Goal: Task Accomplishment & Management: Complete application form

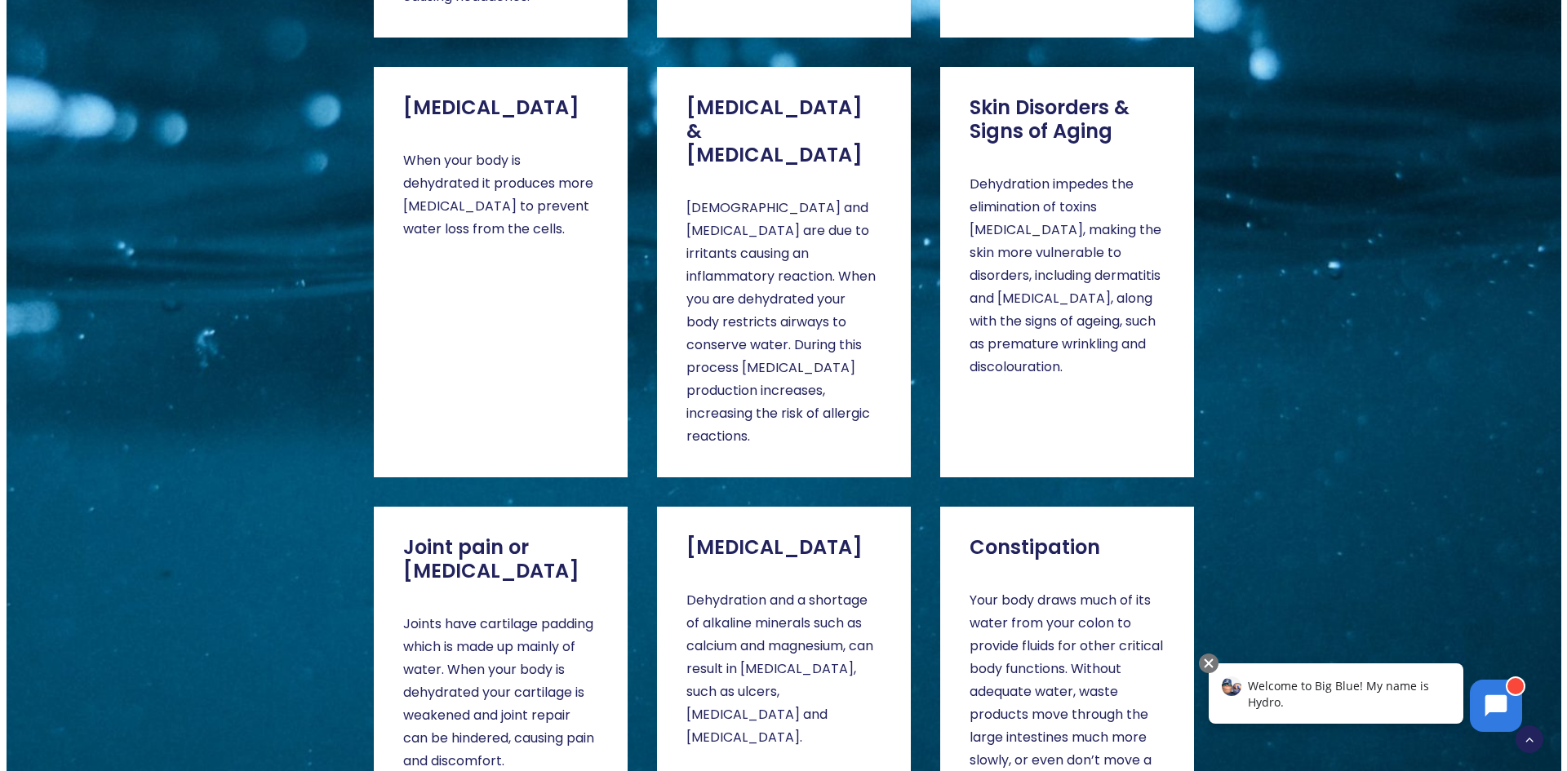
scroll to position [3020, 0]
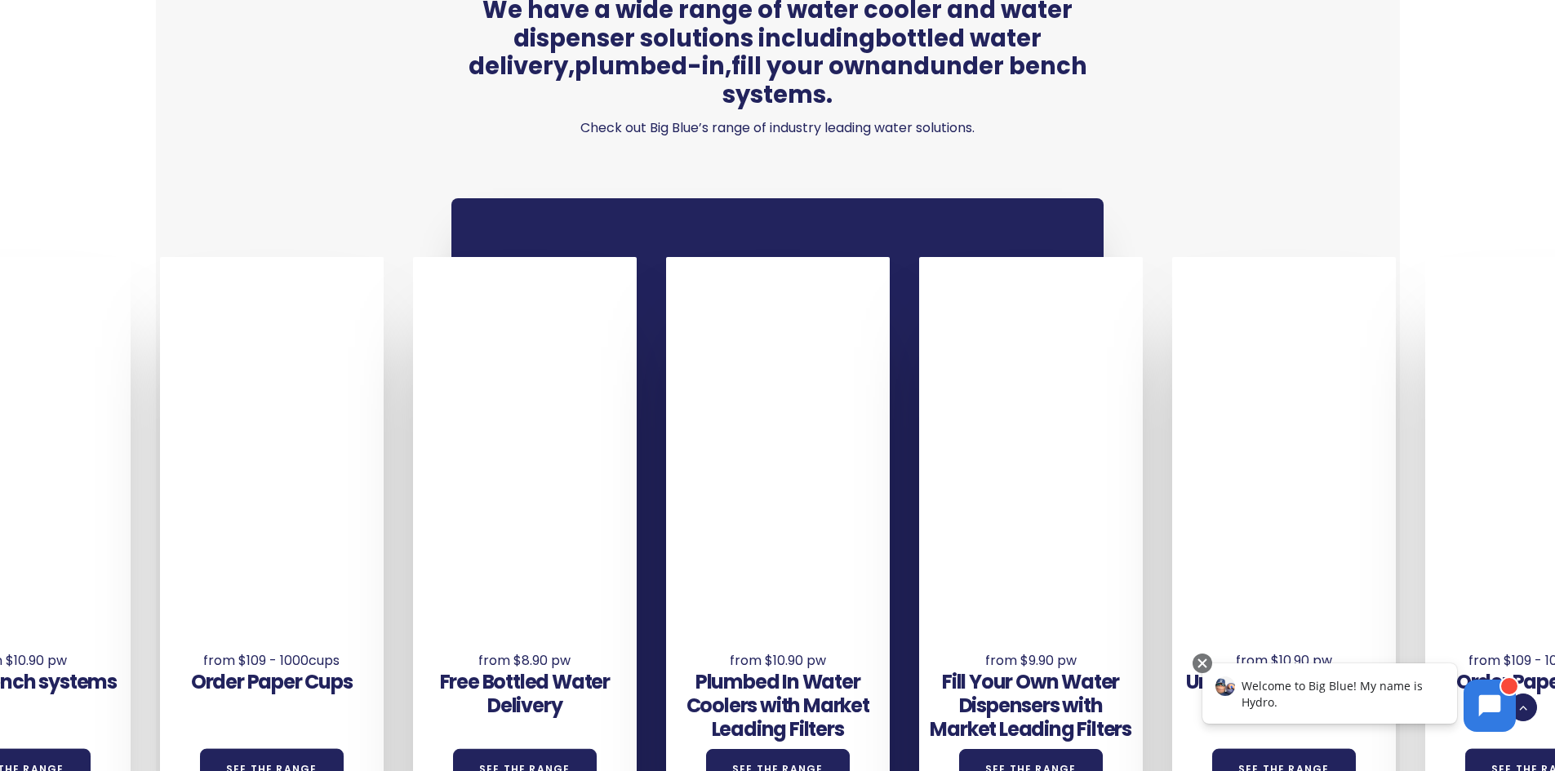
scroll to position [1143, 0]
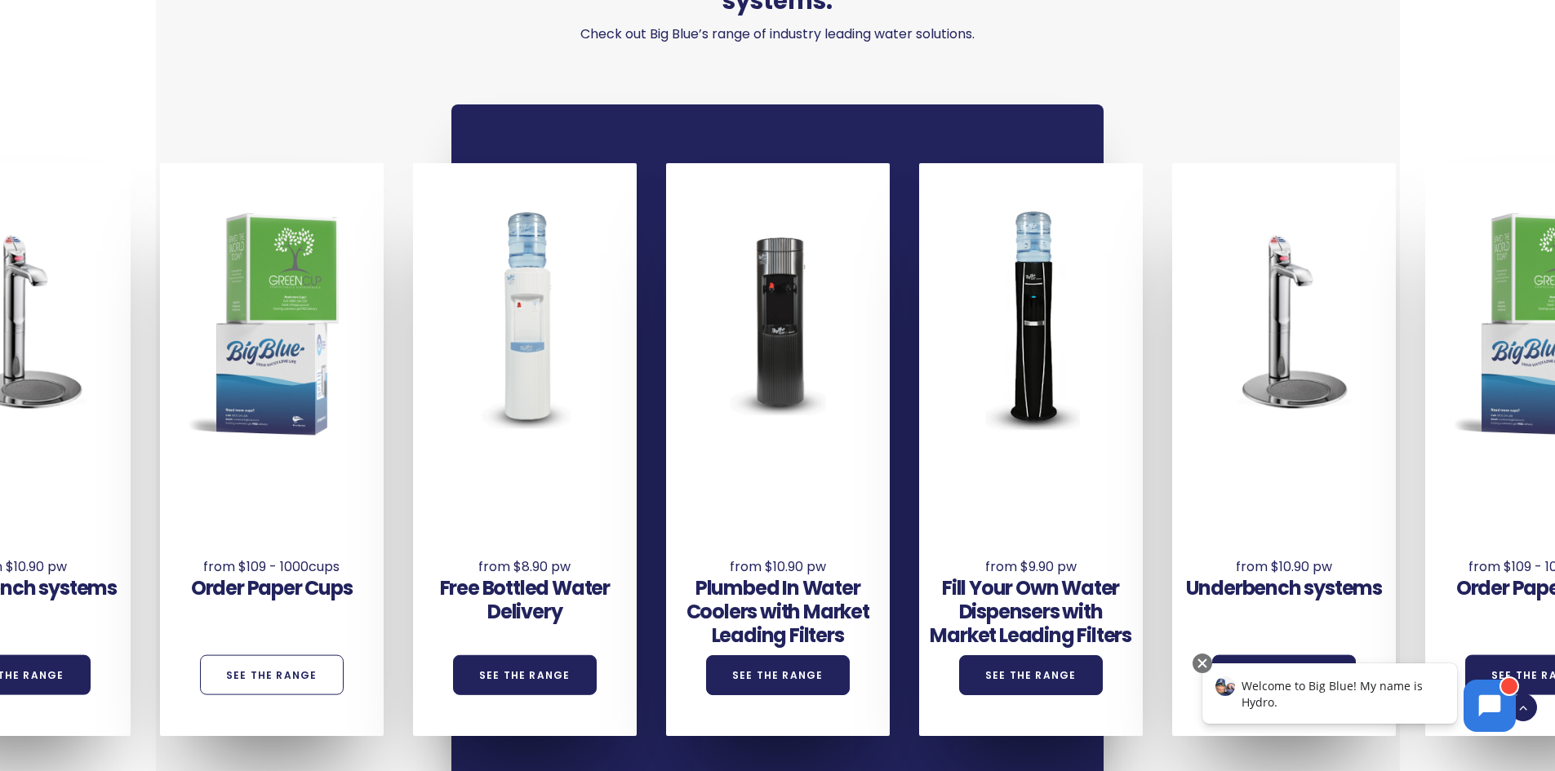
click at [284, 656] on link "See the Range" at bounding box center [272, 676] width 144 height 40
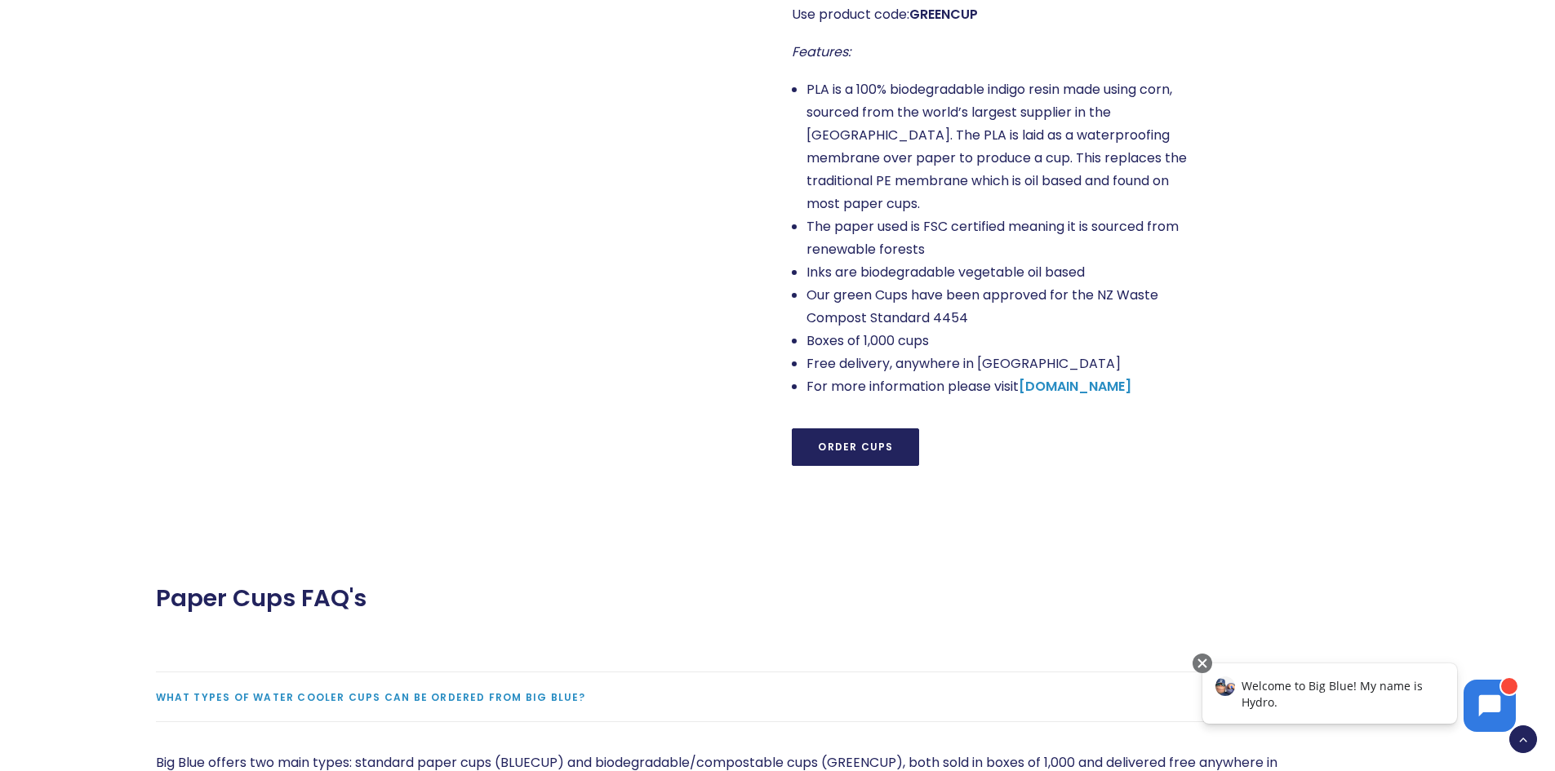
scroll to position [1388, 0]
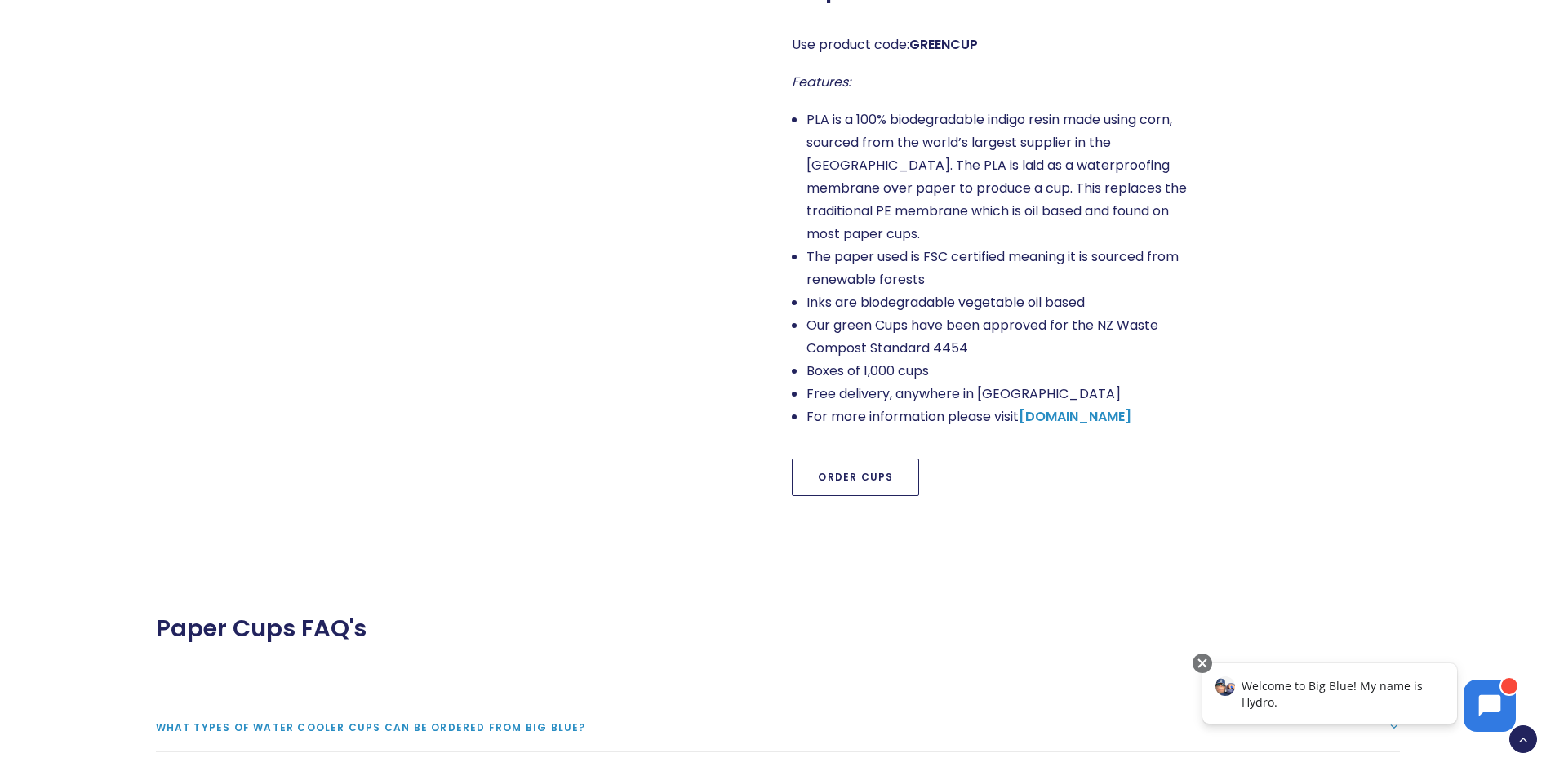
click at [876, 470] on link "Order Cups" at bounding box center [855, 478] width 127 height 38
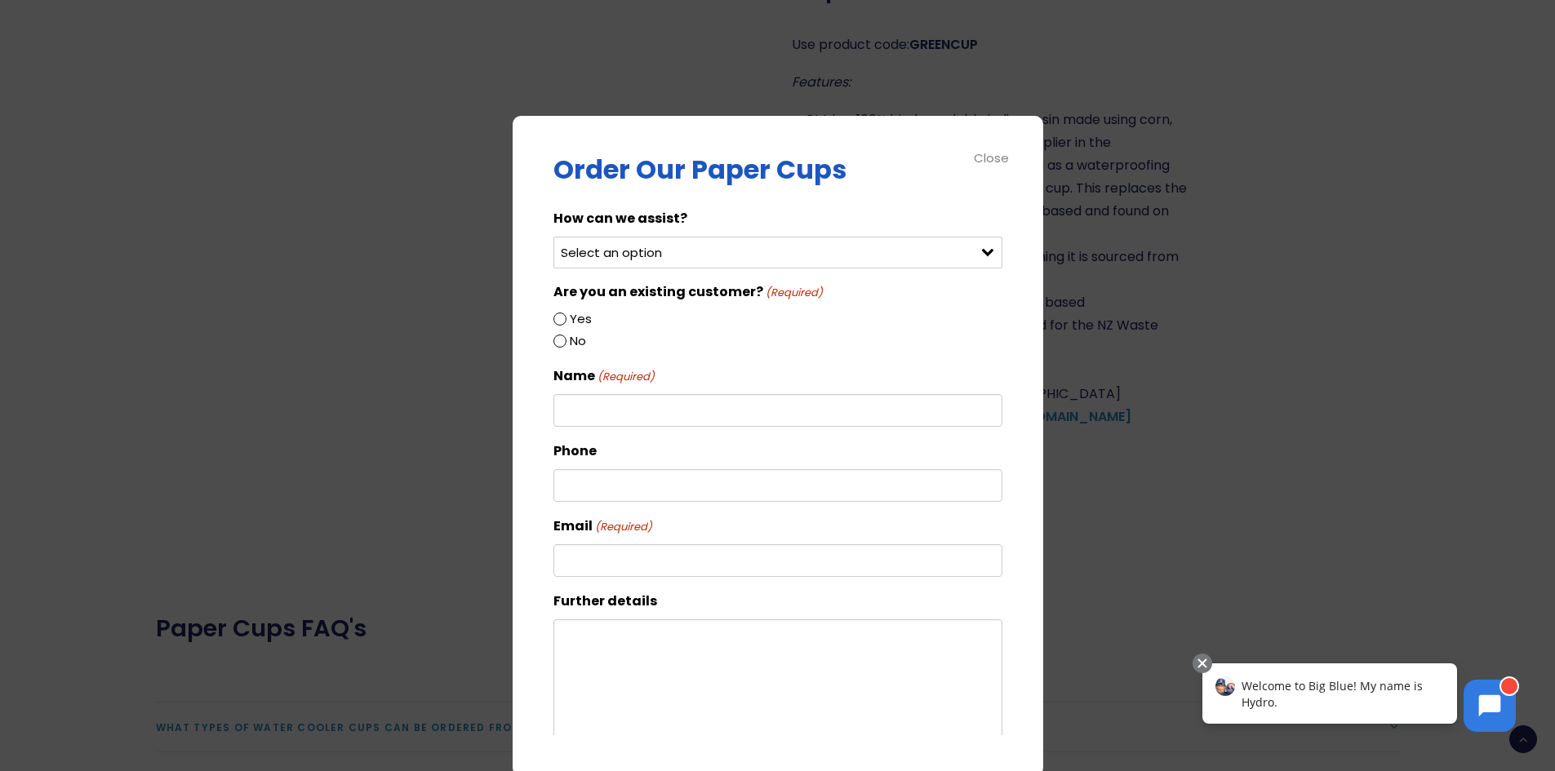
click at [623, 256] on select "Select an option Order green cups Order blue cups I need something else" at bounding box center [777, 253] width 449 height 32
select select "Order blue cups"
click at [553, 237] on select "Select an option Order green cups Order blue cups I need something else" at bounding box center [777, 253] width 449 height 32
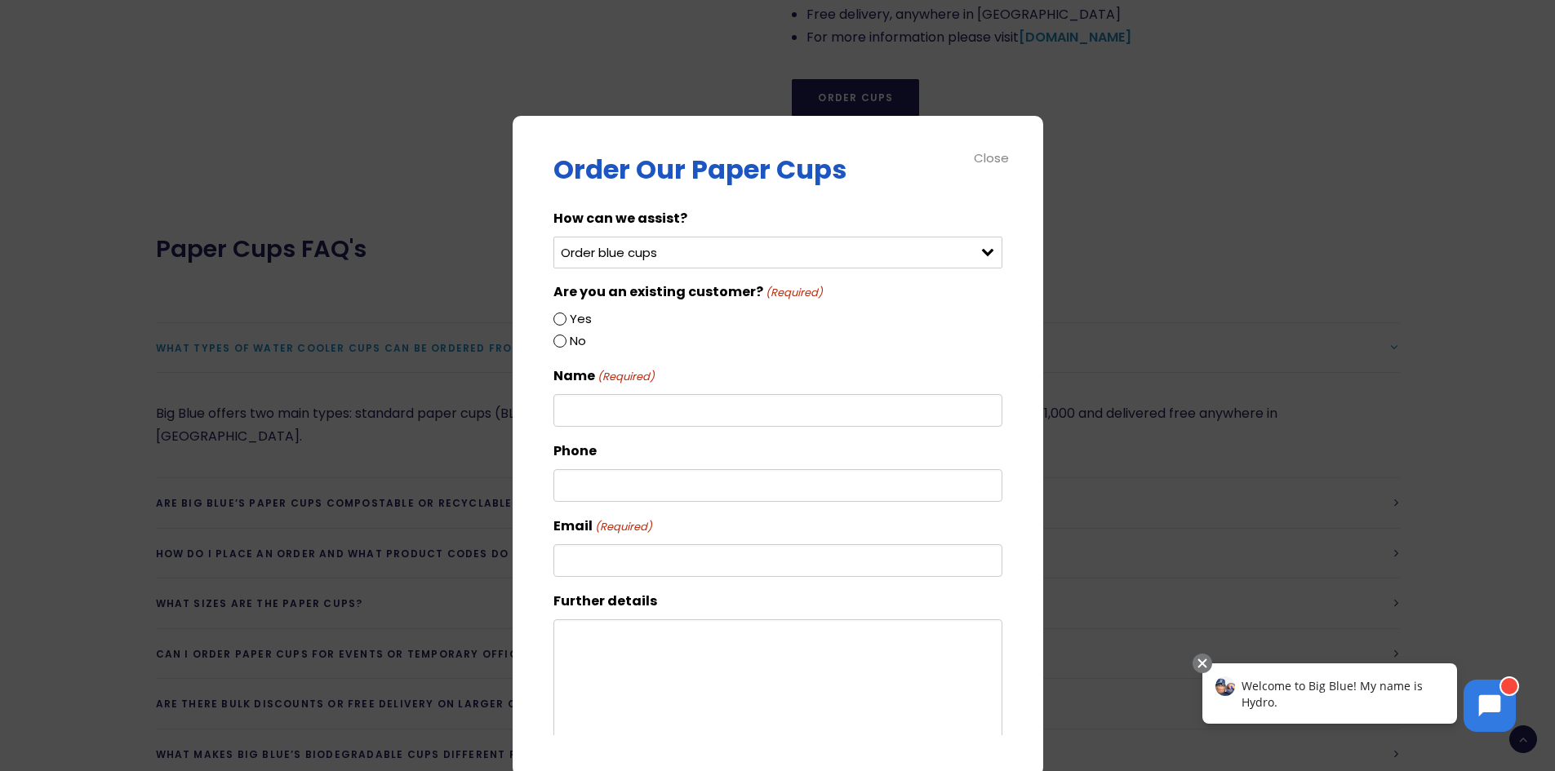
scroll to position [1796, 0]
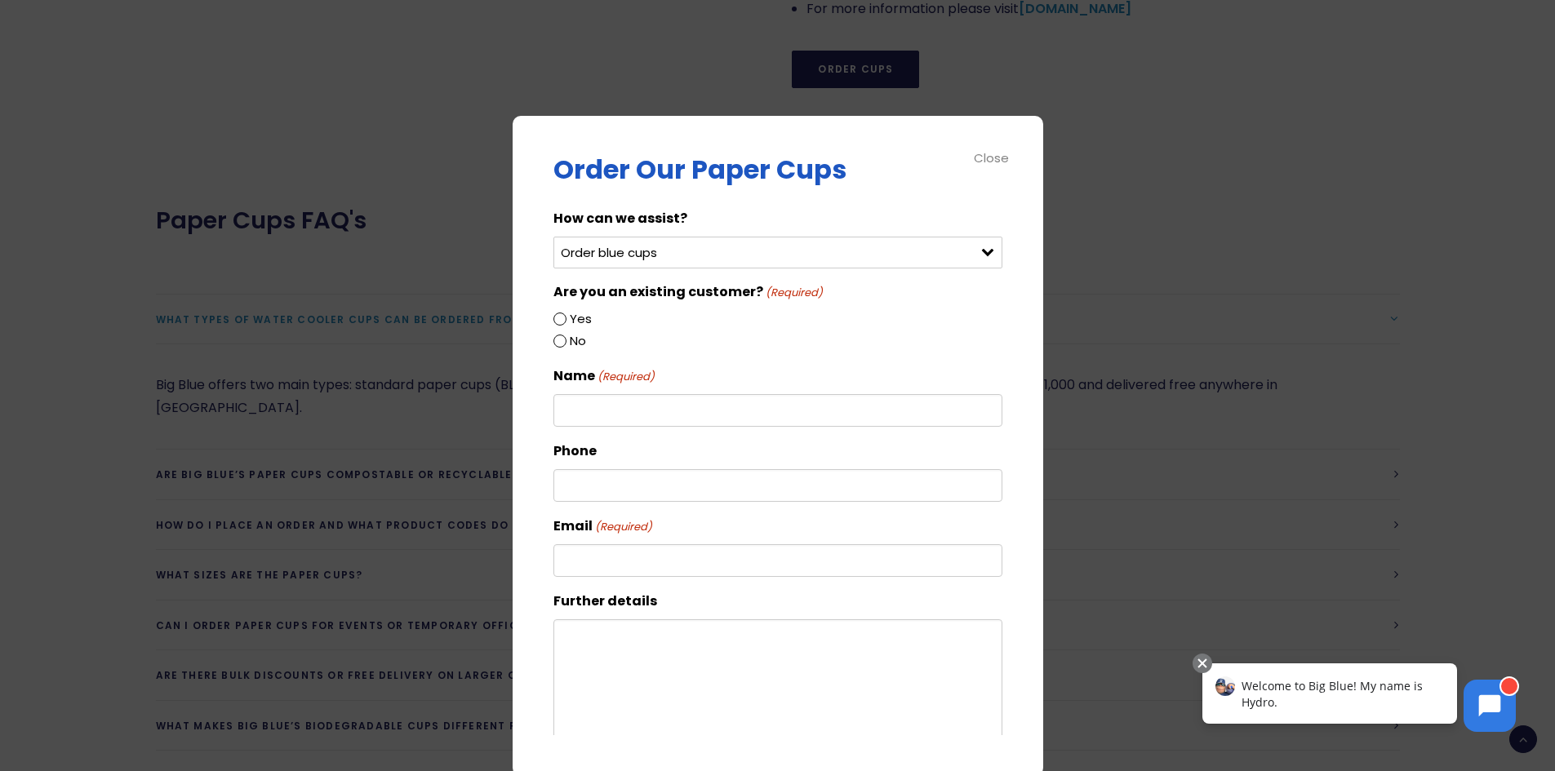
click at [977, 149] on div "Close" at bounding box center [992, 158] width 37 height 19
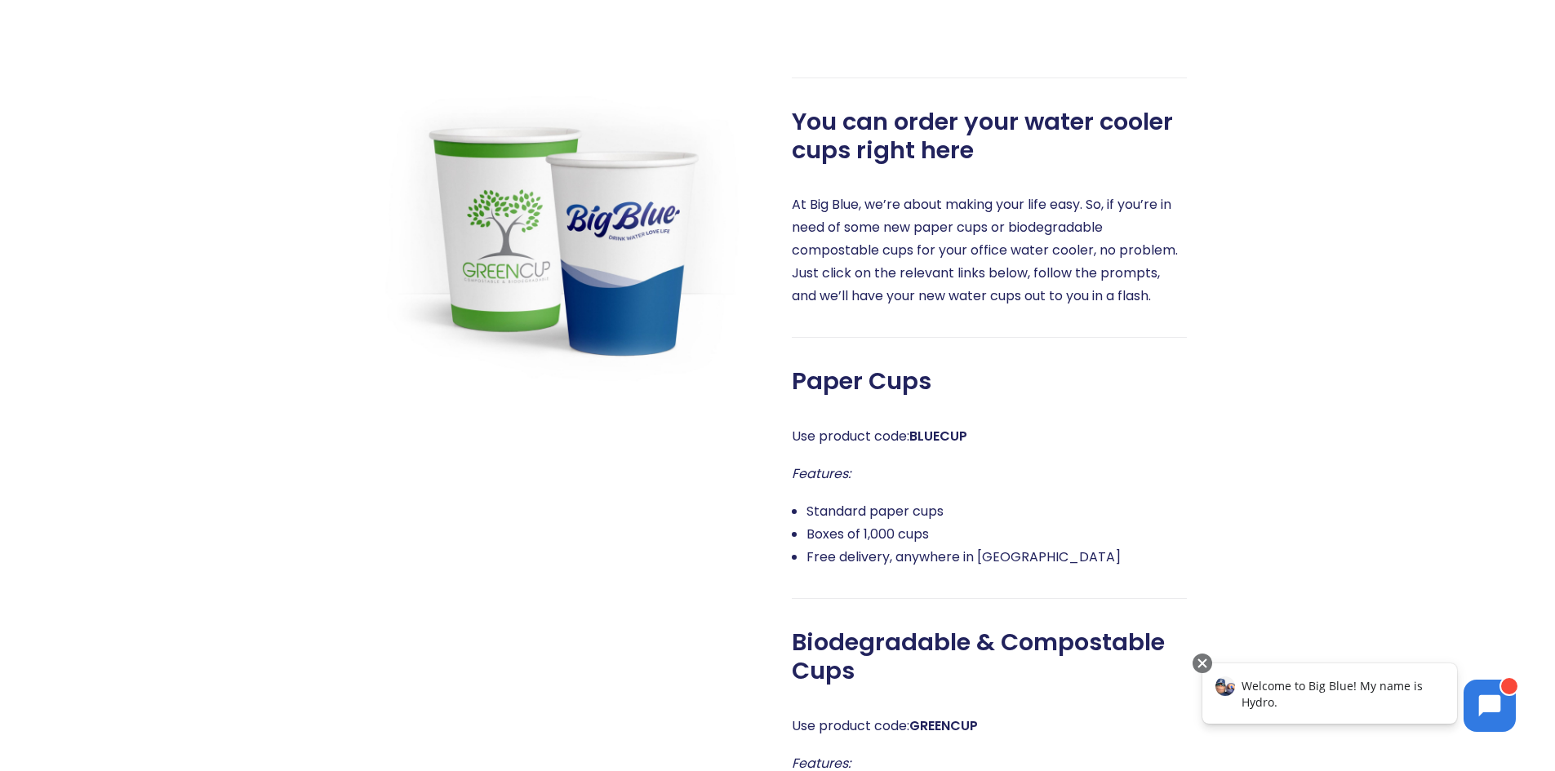
scroll to position [1143, 0]
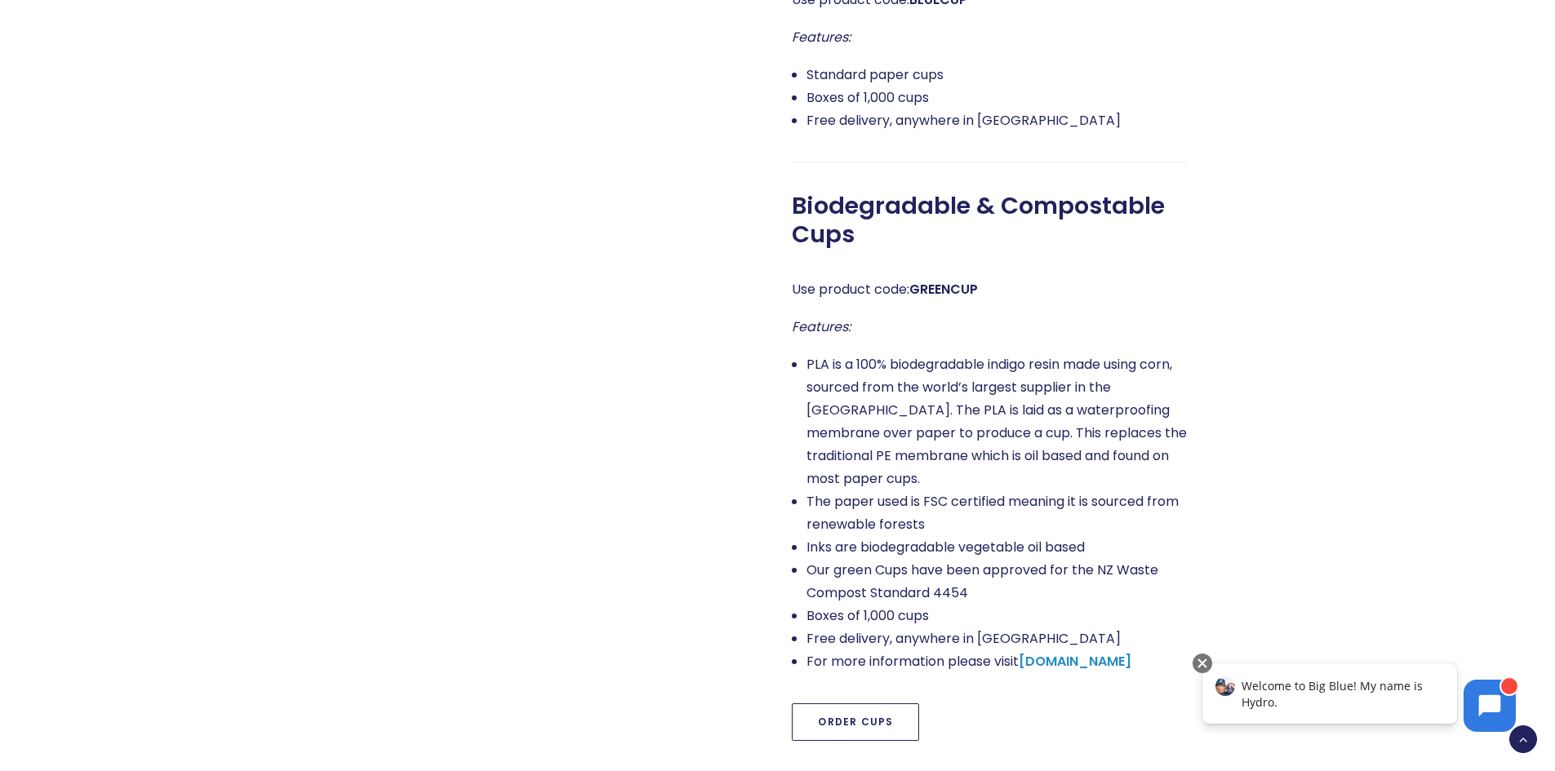
click at [857, 704] on link "Order Cups" at bounding box center [855, 723] width 127 height 38
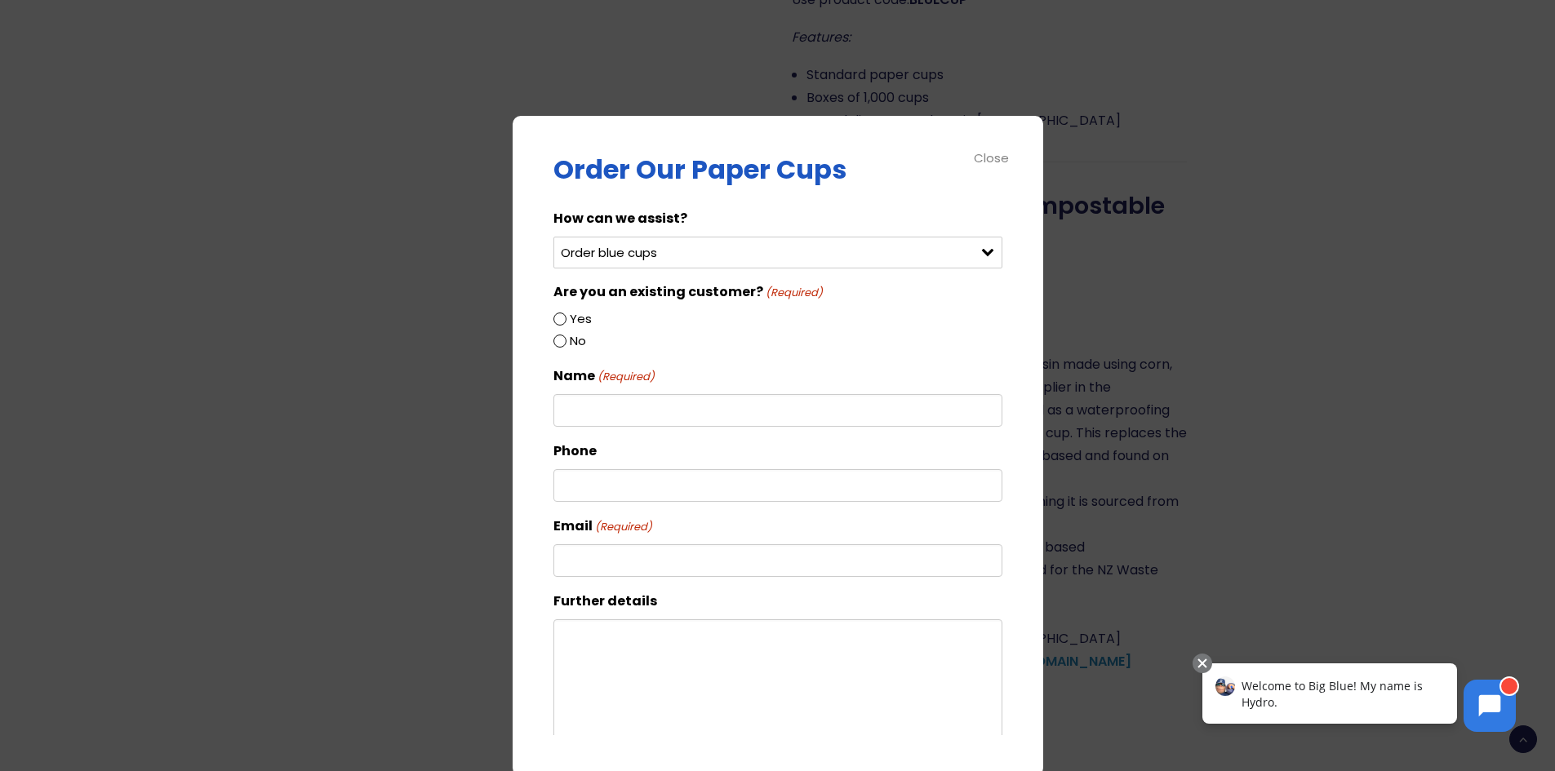
click at [650, 258] on select "Select an option Order green cups Order blue cups I need something else" at bounding box center [777, 253] width 449 height 32
click at [553, 237] on select "Select an option Order green cups Order blue cups I need something else" at bounding box center [777, 253] width 449 height 32
click at [567, 309] on div "Yes" at bounding box center [777, 320] width 449 height 22
click at [558, 318] on input "Yes" at bounding box center [559, 319] width 13 height 13
radio input "true"
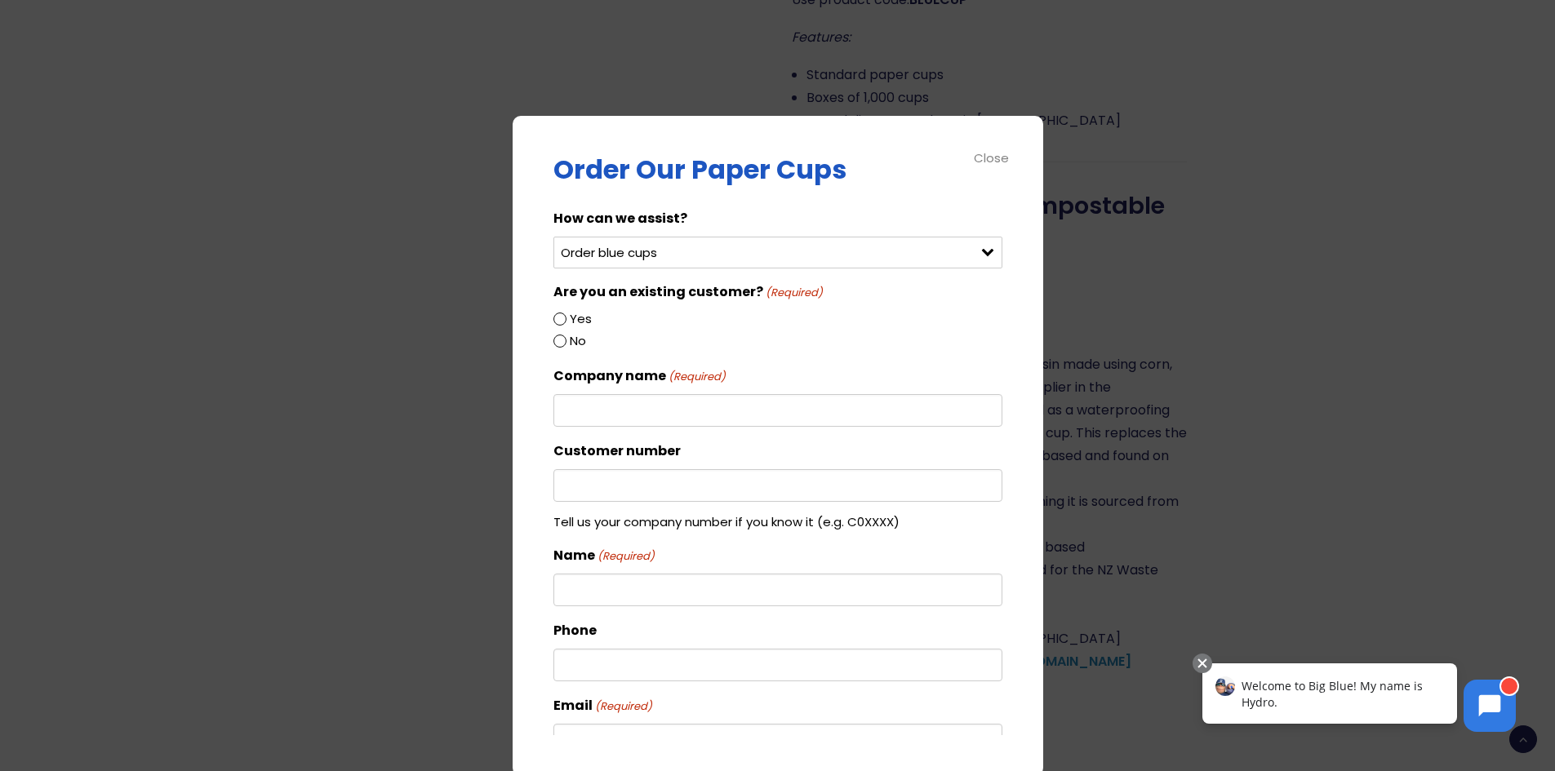
click at [607, 411] on input "Company name (Required)" at bounding box center [777, 410] width 449 height 33
type input "r"
type input "Ray White Hawkes Bay"
click at [558, 318] on input "Yes" at bounding box center [559, 319] width 13 height 13
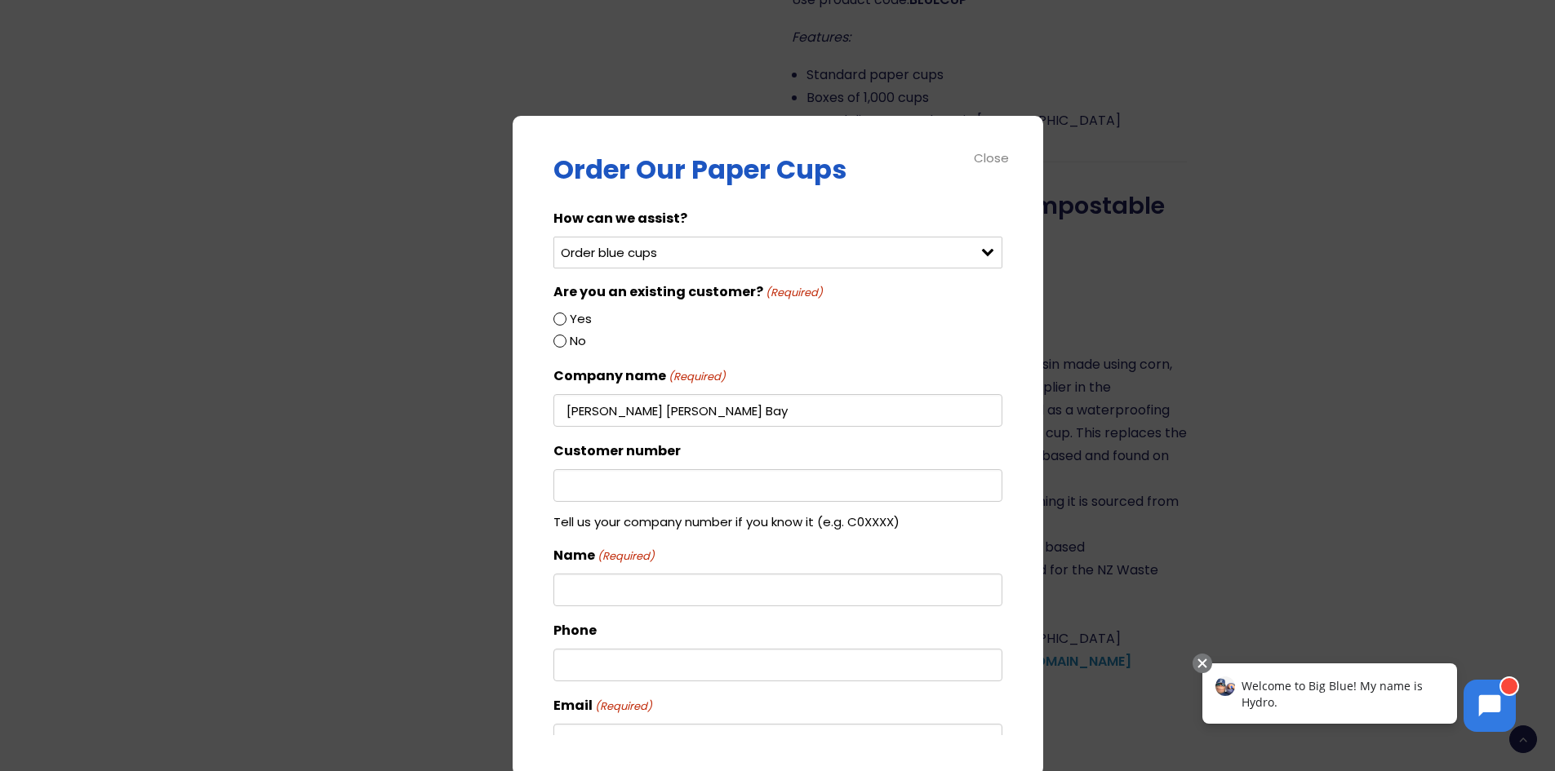
click at [563, 319] on input "Yes" at bounding box center [559, 319] width 13 height 13
click at [561, 318] on input "Yes" at bounding box center [559, 319] width 13 height 13
click at [562, 340] on input "No" at bounding box center [559, 341] width 13 height 13
radio input "true"
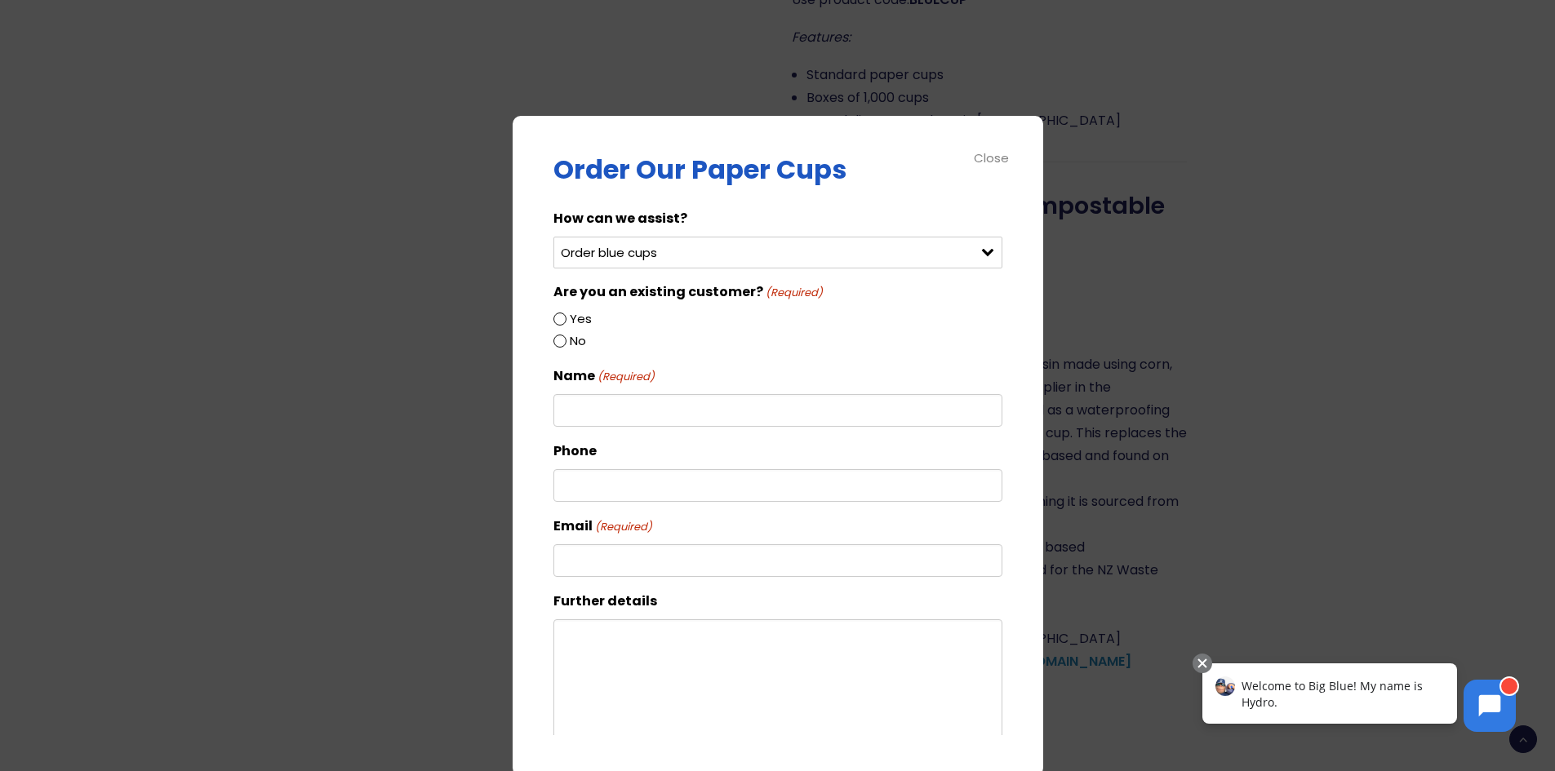
click at [560, 316] on input "Yes" at bounding box center [559, 319] width 13 height 13
radio input "true"
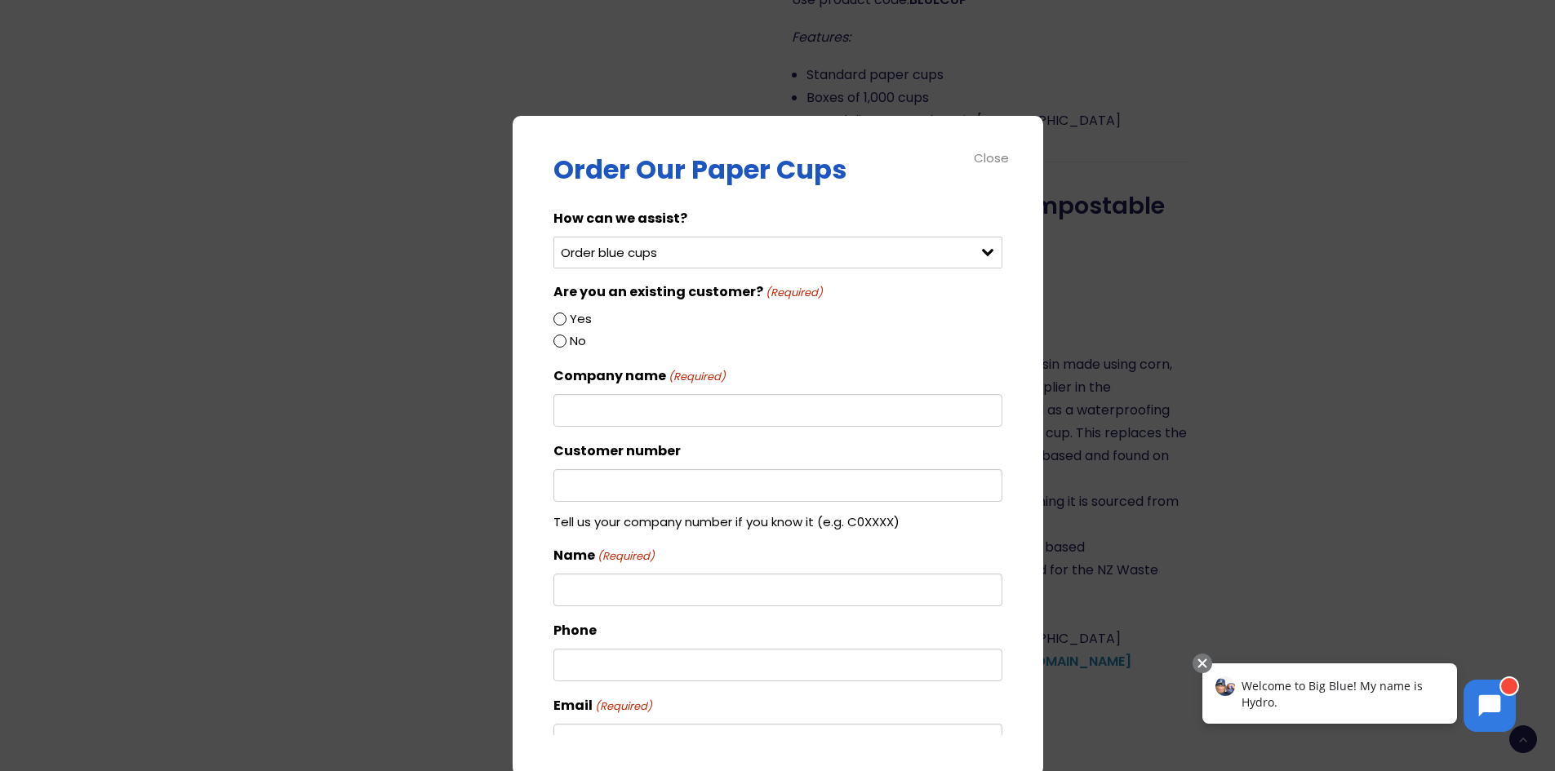
click at [605, 419] on input "Company name (Required)" at bounding box center [777, 410] width 449 height 33
type input "Ray White Hawkes Bay"
click at [591, 481] on input "Customer number" at bounding box center [777, 485] width 449 height 33
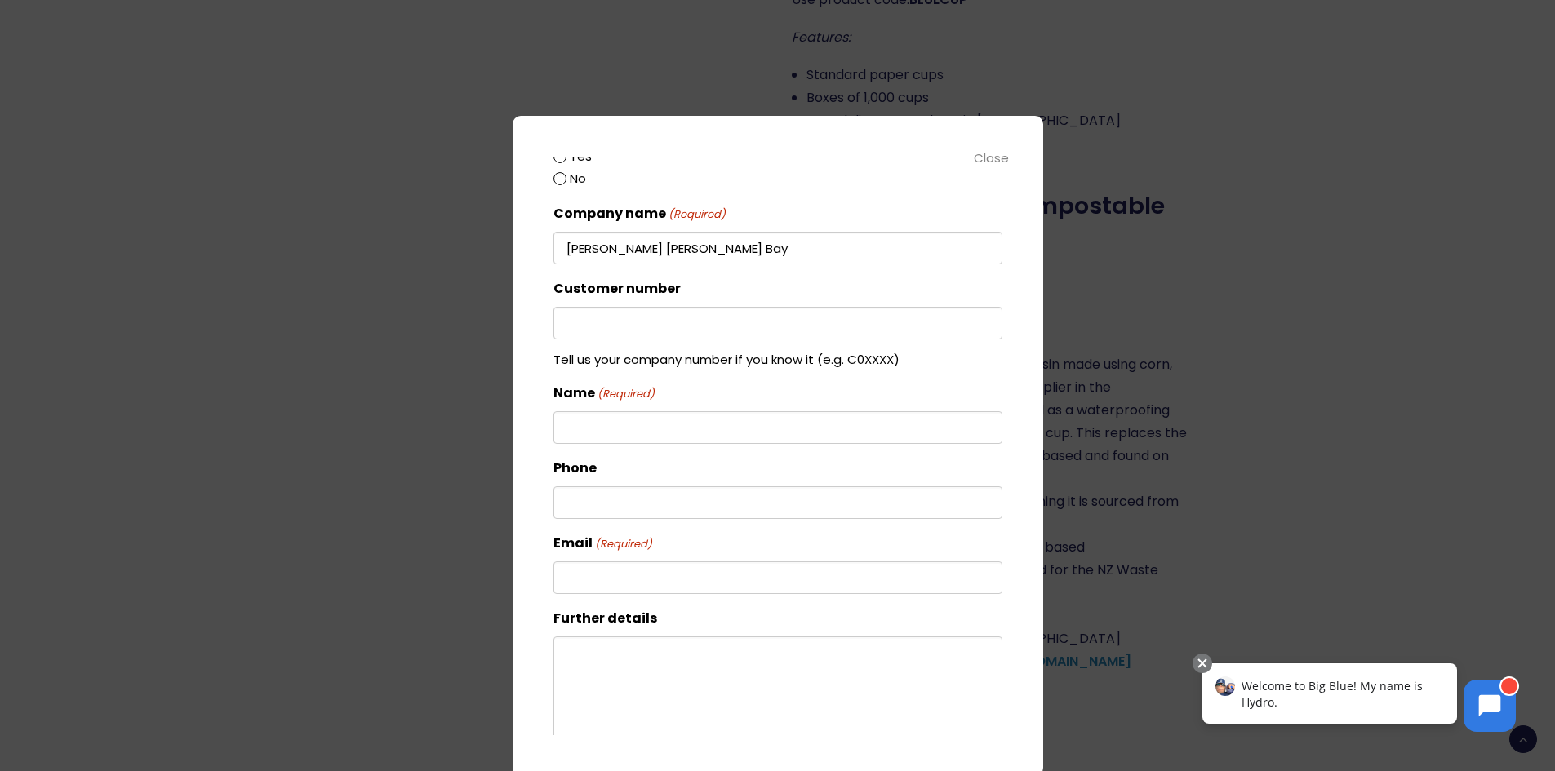
scroll to position [163, 0]
click at [609, 416] on input "Name (Required)" at bounding box center [777, 427] width 449 height 33
type input "Levi Kemp"
click at [664, 494] on input "Phone" at bounding box center [777, 502] width 449 height 33
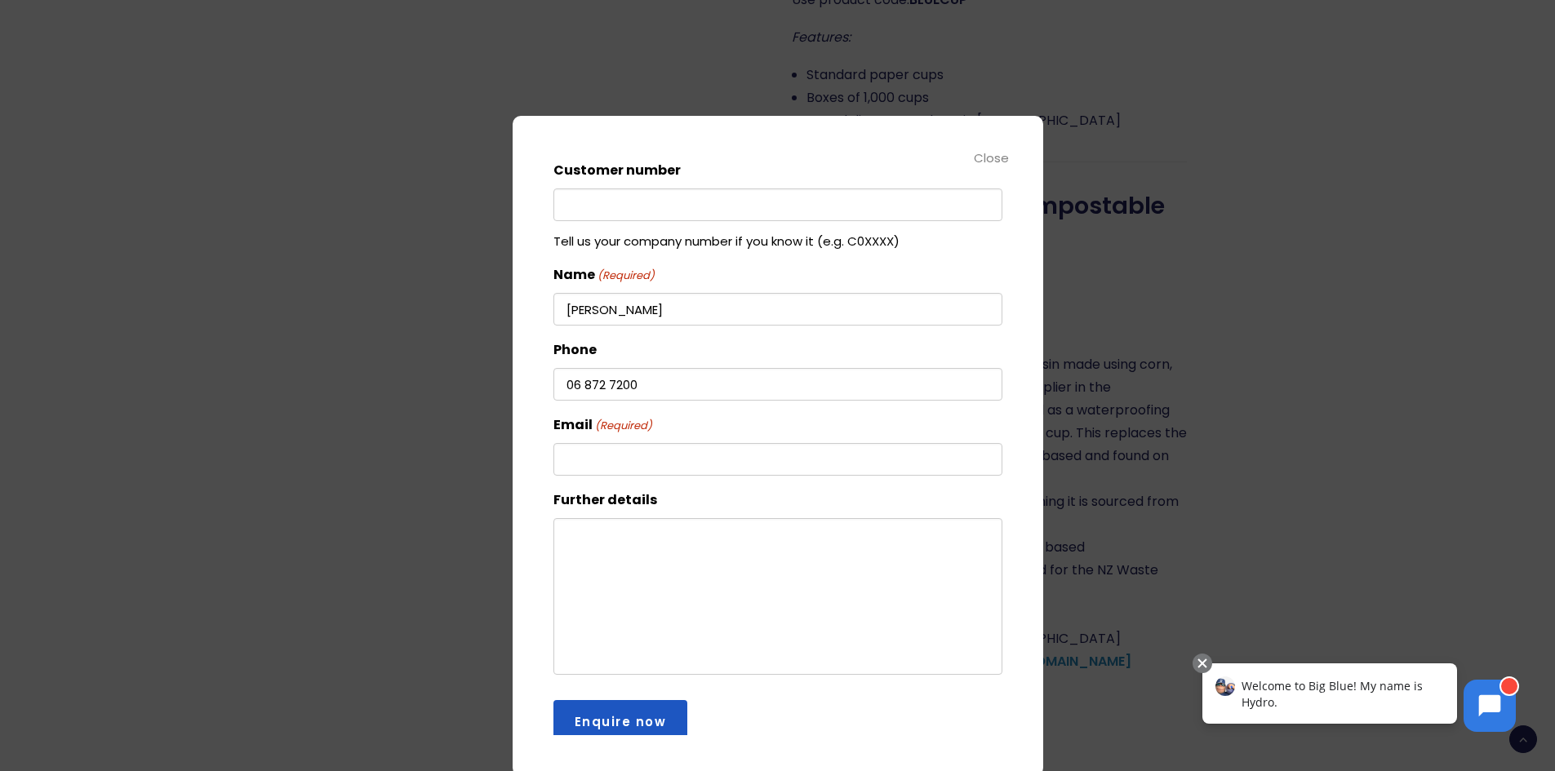
scroll to position [296, 0]
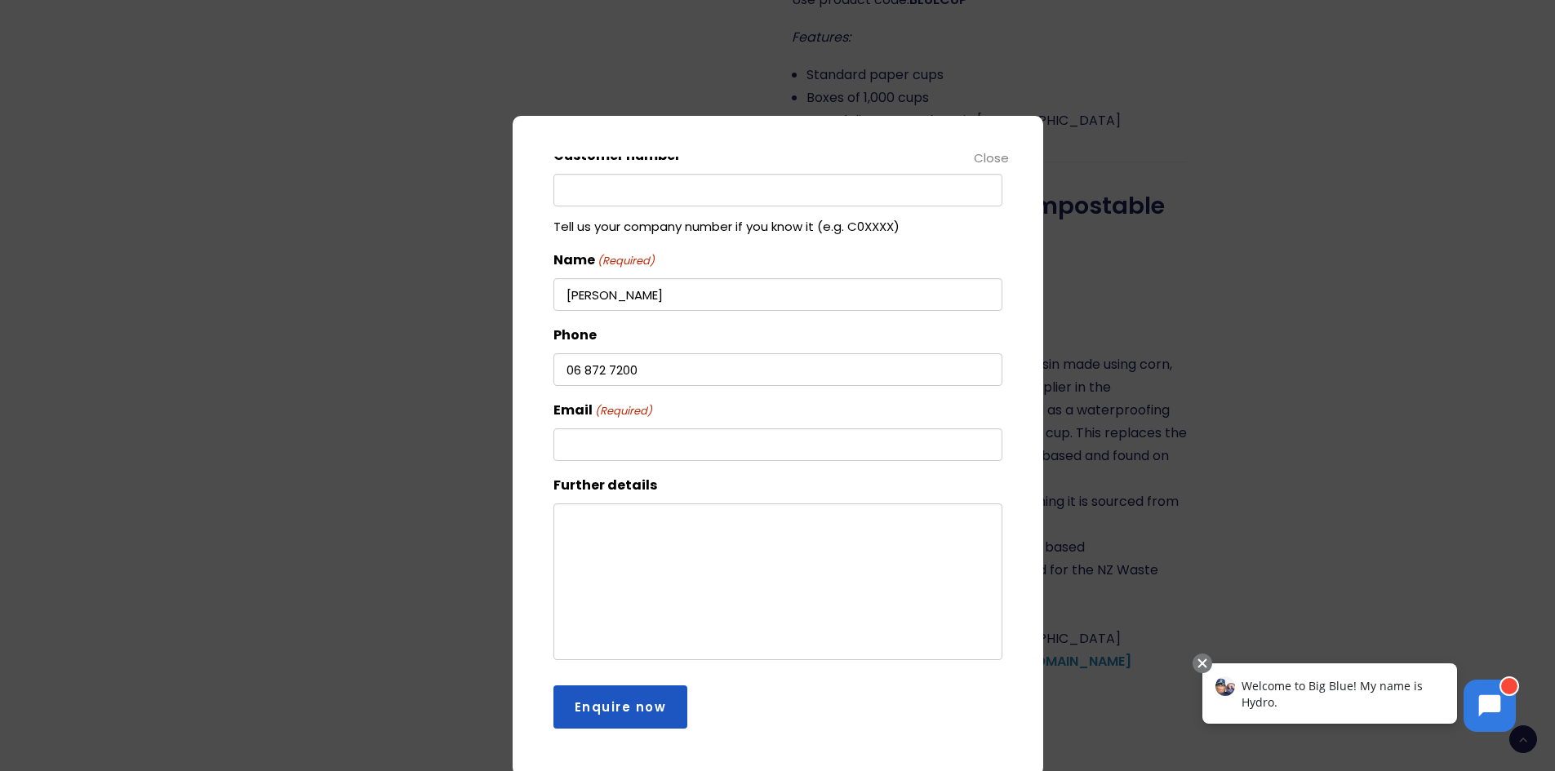
type input "06 872 7200"
click at [692, 437] on input "Email (Required)" at bounding box center [777, 445] width 449 height 33
type input "hastings.nz@raywhite.com"
click at [529, 464] on div "Order Our Paper Cups How can we assist? Select an option Order green cups Order…" at bounding box center [778, 446] width 531 height 660
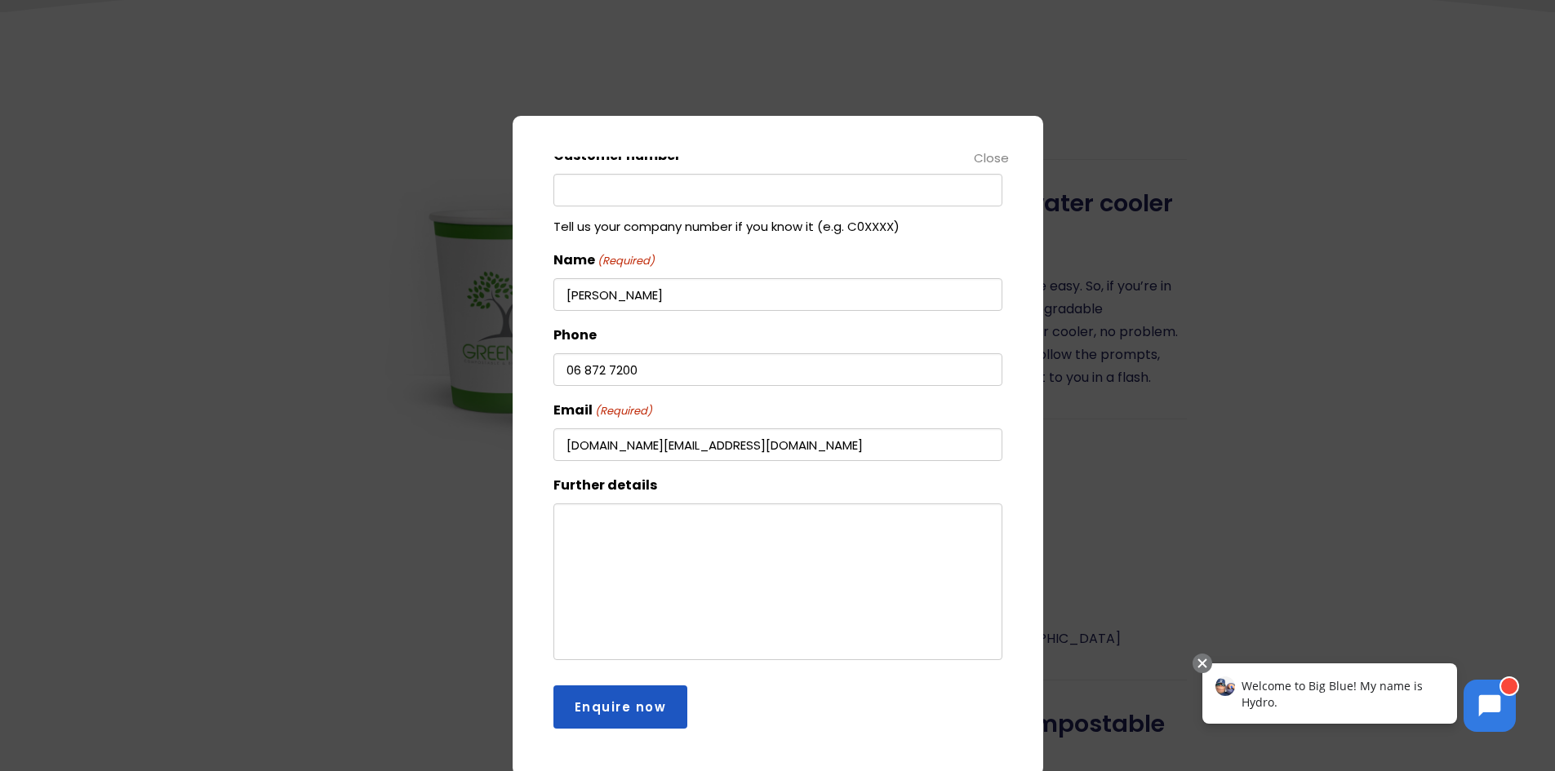
scroll to position [653, 0]
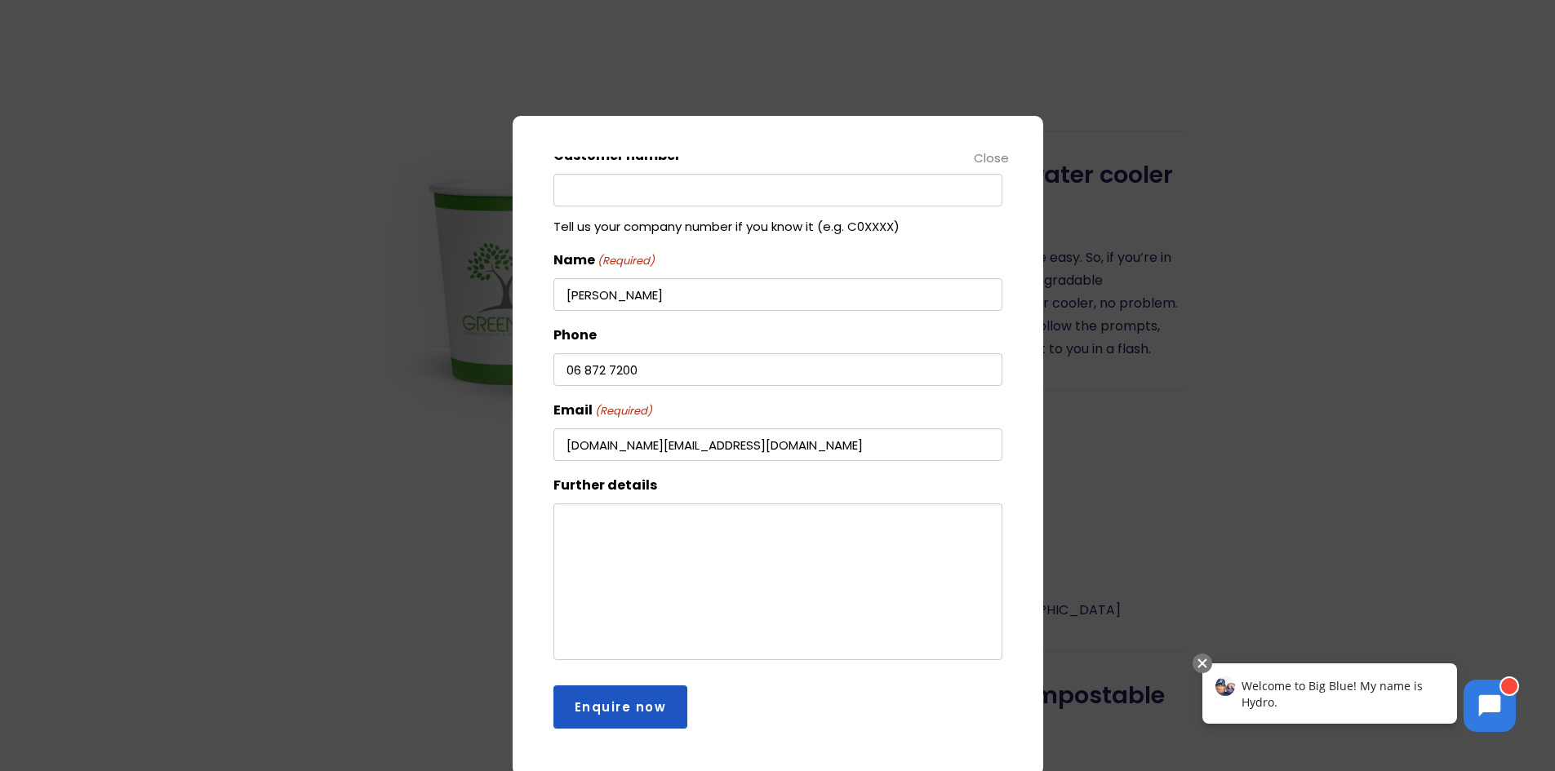
click at [620, 705] on input "Enquire now" at bounding box center [620, 707] width 135 height 43
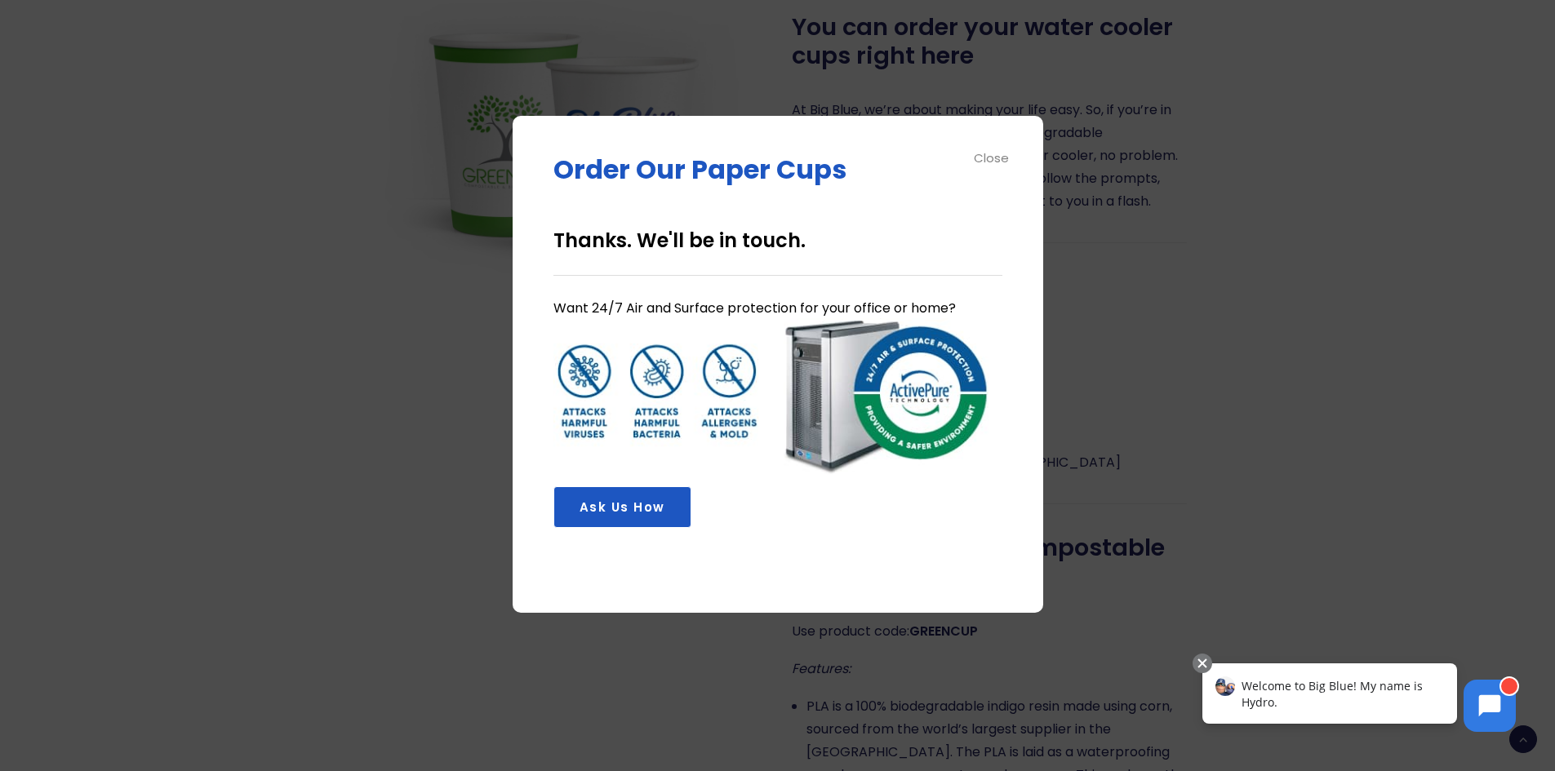
scroll to position [0, 0]
click at [998, 149] on div "Close" at bounding box center [992, 158] width 37 height 19
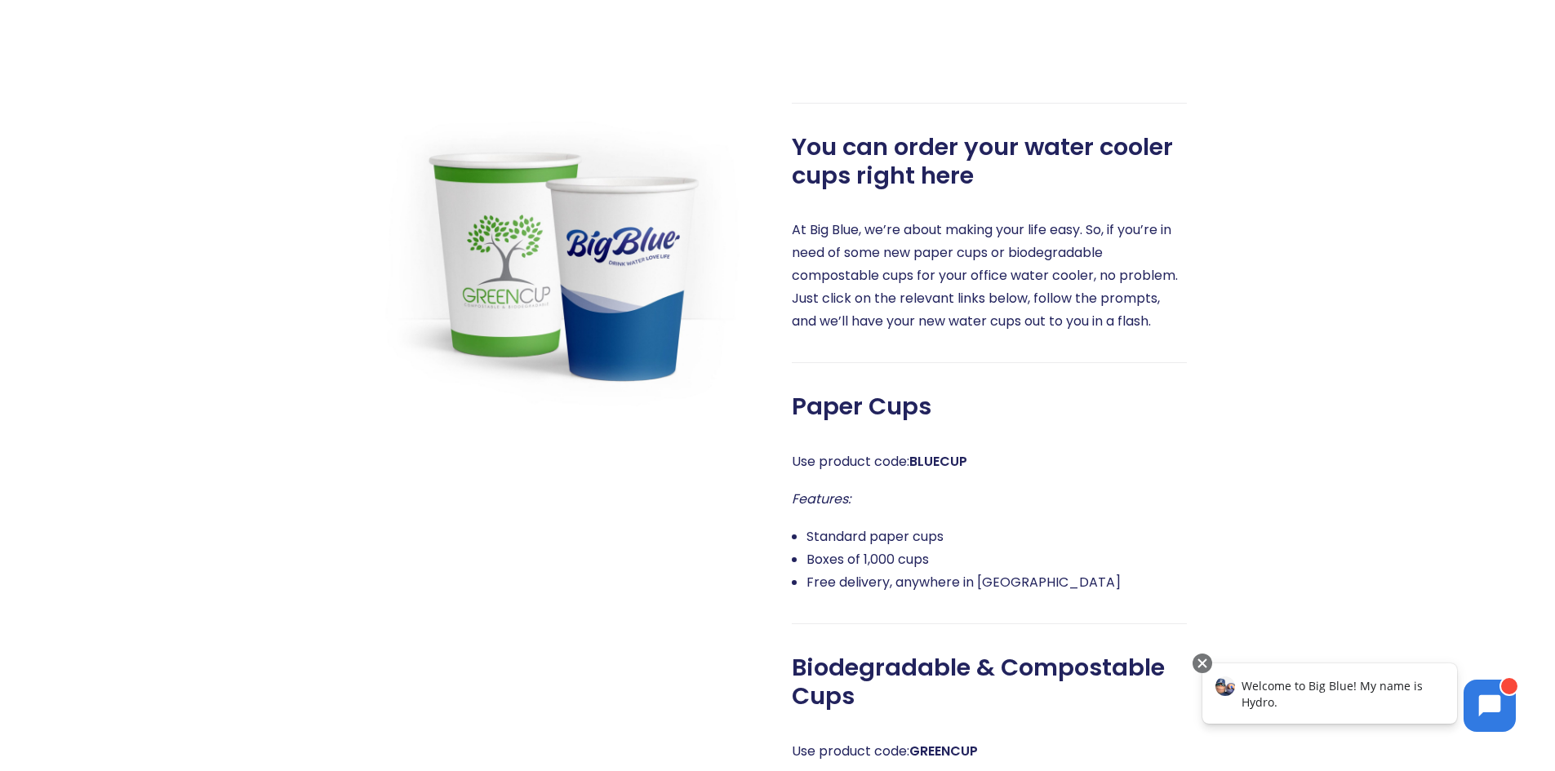
scroll to position [474, 0]
